Goal: Obtain resource: Obtain resource

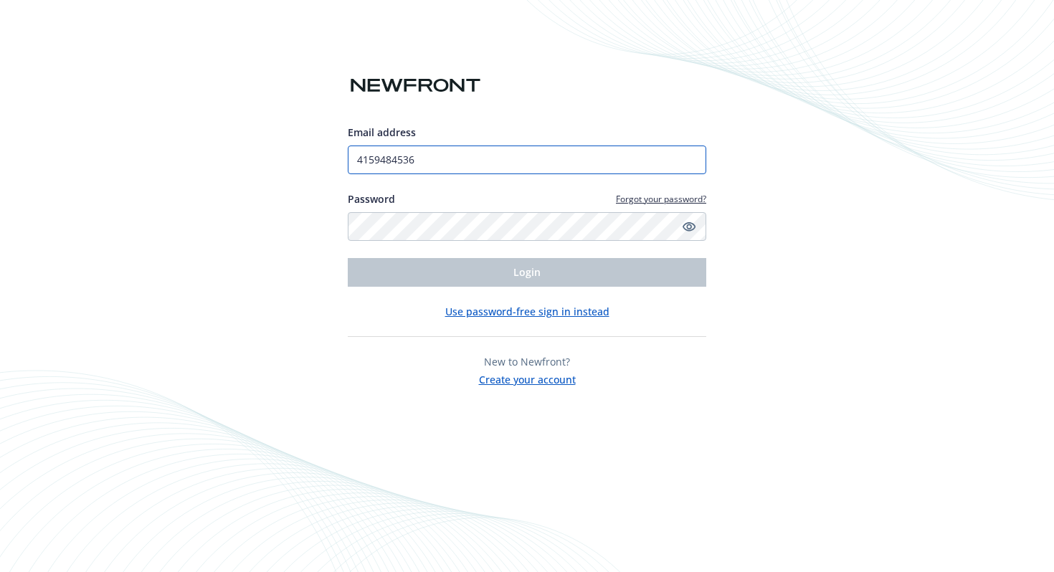
drag, startPoint x: 428, startPoint y: 166, endPoint x: 205, endPoint y: 151, distance: 223.4
click at [205, 151] on div "Email address 4159484536 Password Forgot your password? Login Use password-free…" at bounding box center [527, 286] width 1054 height 572
type input "[PERSON_NAME][EMAIL_ADDRESS][DOMAIN_NAME]"
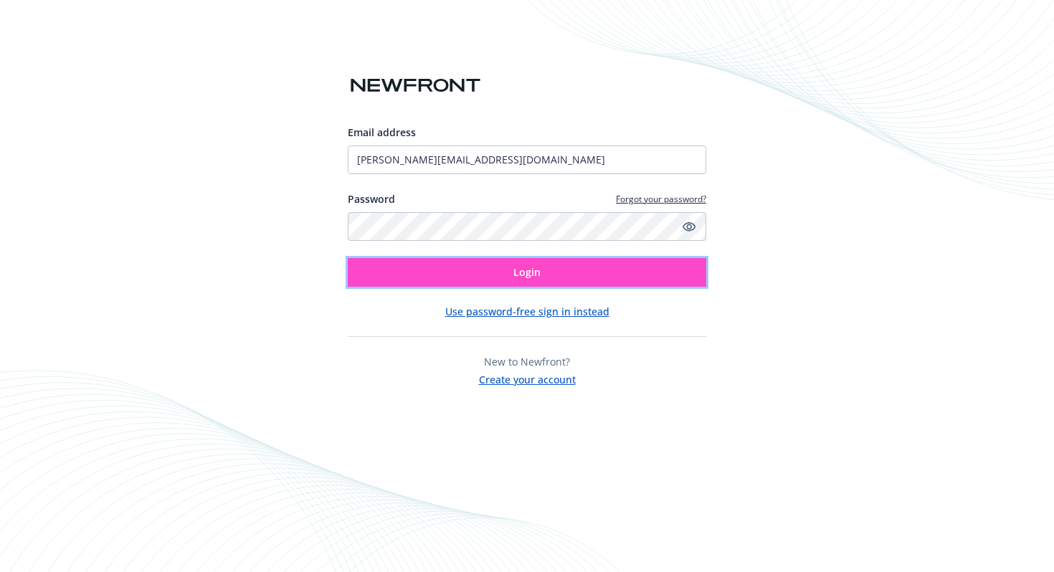
click at [515, 270] on span "Login" at bounding box center [526, 272] width 27 height 14
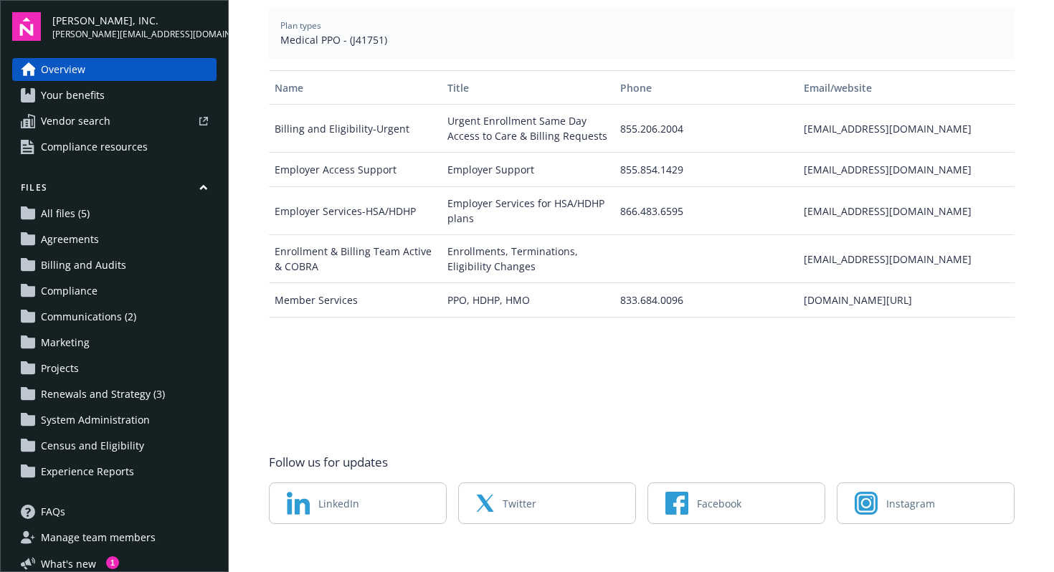
scroll to position [42, 0]
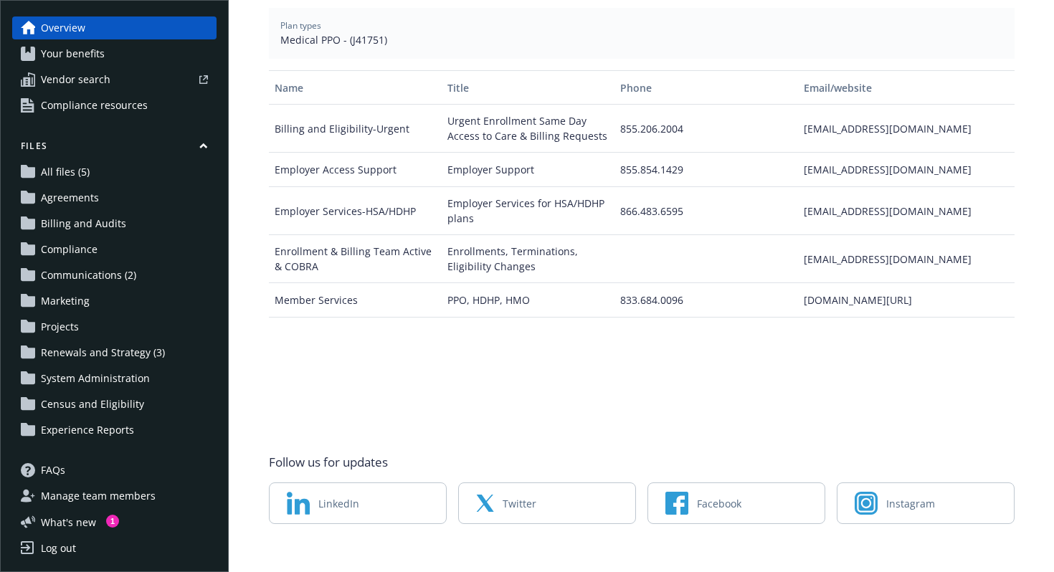
click at [80, 103] on span "Compliance resources" at bounding box center [94, 105] width 107 height 23
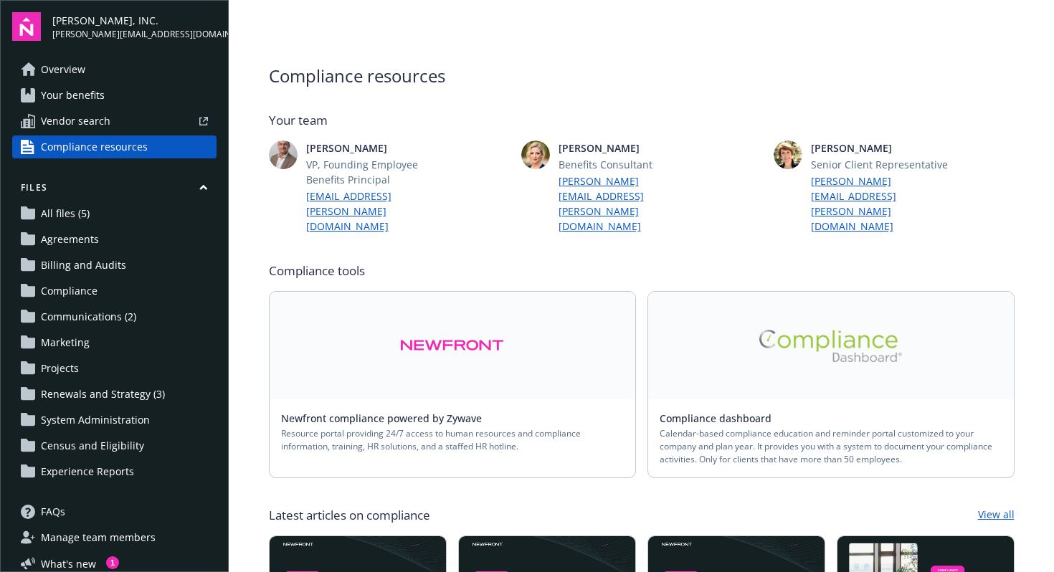
click at [843, 353] on link at bounding box center [831, 346] width 366 height 108
click at [408, 355] on link at bounding box center [452, 346] width 366 height 108
